Goal: Task Accomplishment & Management: Manage account settings

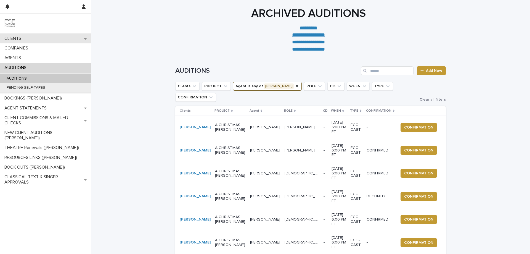
click at [21, 39] on p "CLIENTS" at bounding box center [13, 38] width 23 height 5
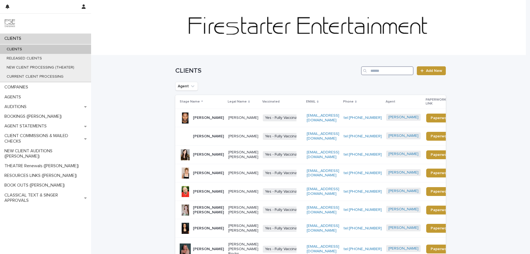
click at [381, 70] on input "Search" at bounding box center [387, 70] width 52 height 9
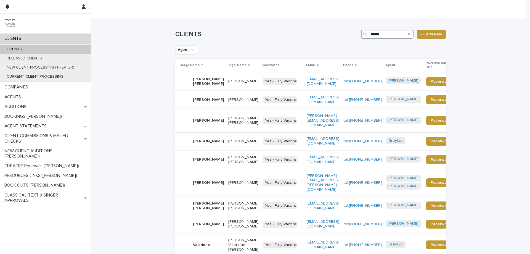
scroll to position [37, 0]
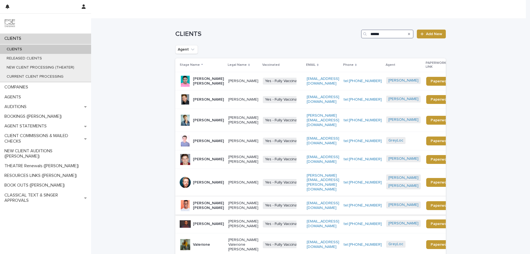
type input "******"
click at [201, 201] on p "[PERSON_NAME] [PERSON_NAME]" at bounding box center [208, 205] width 31 height 9
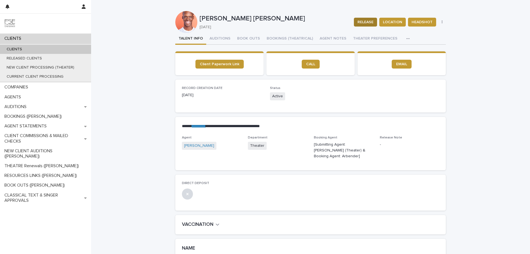
click at [361, 22] on span "RELEASE" at bounding box center [365, 22] width 16 height 6
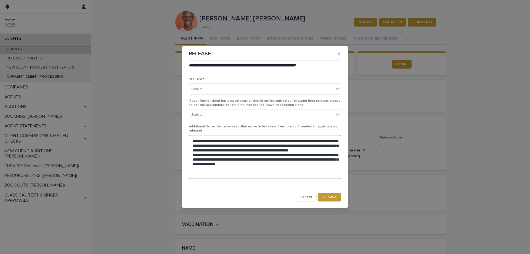
drag, startPoint x: 294, startPoint y: 166, endPoint x: 183, endPoint y: 134, distance: 115.5
click at [183, 134] on section "**********" at bounding box center [265, 127] width 166 height 162
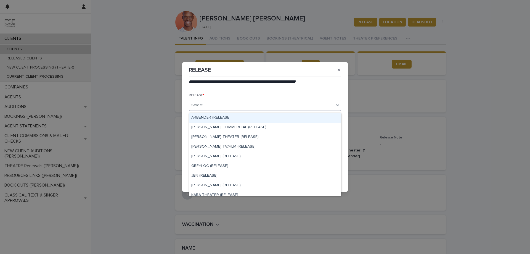
click at [337, 106] on icon at bounding box center [338, 105] width 6 height 6
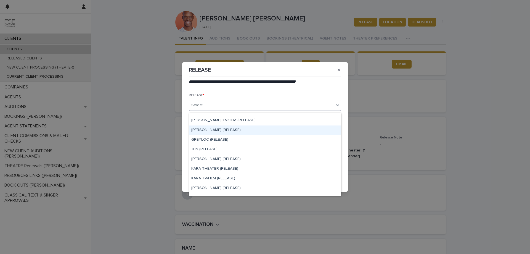
scroll to position [74, 0]
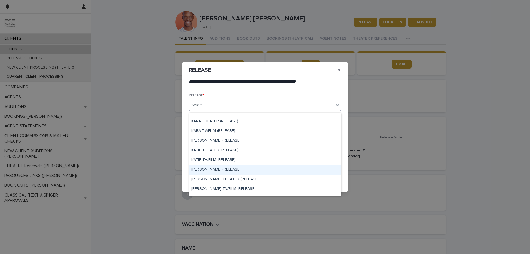
click at [253, 168] on div "[PERSON_NAME] (RELEASE)" at bounding box center [265, 170] width 152 height 10
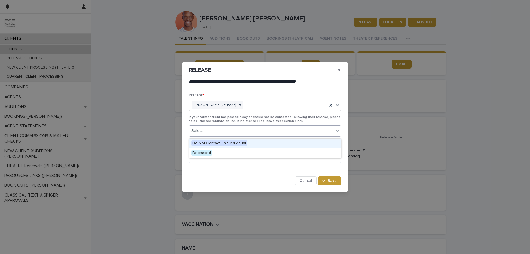
click at [337, 132] on icon at bounding box center [338, 131] width 6 height 6
click at [230, 142] on span "Do Not Contact This Individual" at bounding box center [219, 143] width 56 height 6
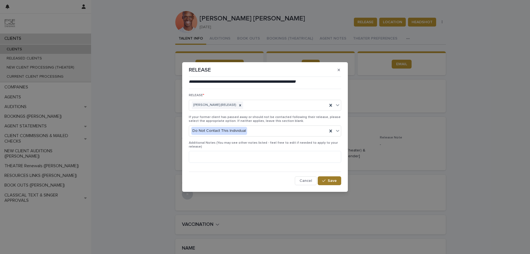
click at [331, 179] on span "Save" at bounding box center [332, 181] width 9 height 4
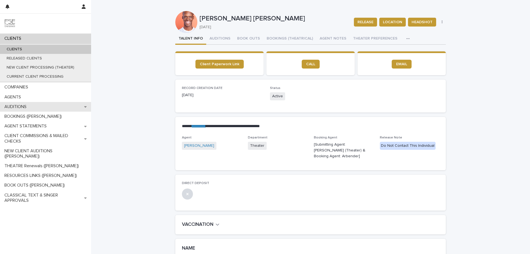
click at [25, 106] on p "AUDITIONS" at bounding box center [16, 106] width 29 height 5
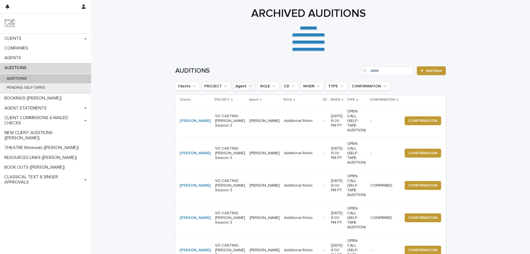
click at [248, 87] on icon "Agent" at bounding box center [251, 86] width 6 height 6
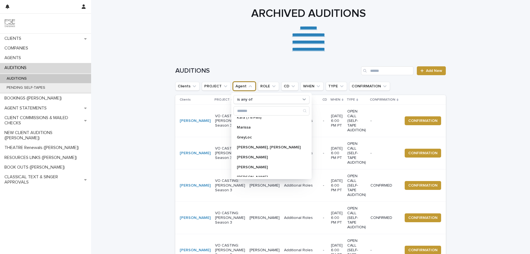
scroll to position [110, 0]
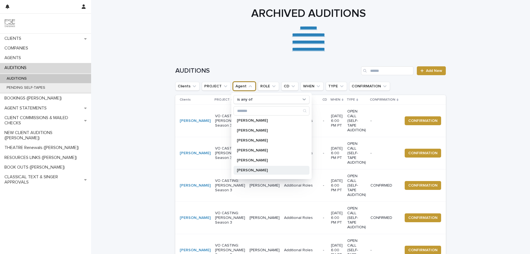
click at [253, 170] on p "[PERSON_NAME]" at bounding box center [269, 170] width 64 height 4
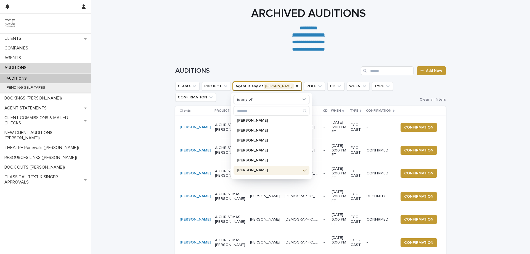
click at [188, 28] on div "**********" at bounding box center [309, 30] width 276 height 46
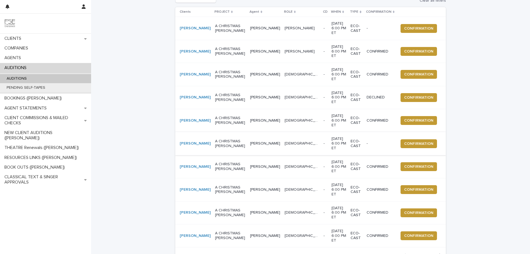
scroll to position [144, 0]
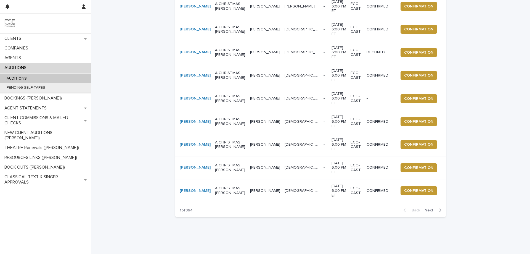
click at [430, 208] on span "Next" at bounding box center [430, 210] width 12 height 4
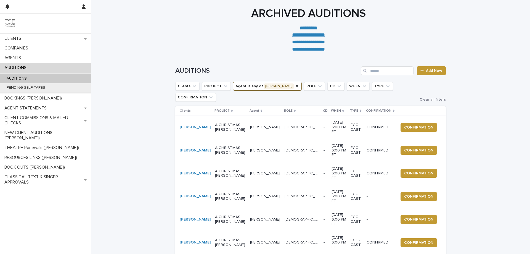
click at [147, 34] on div "**********" at bounding box center [308, 30] width 435 height 46
